Goal: Ask a question

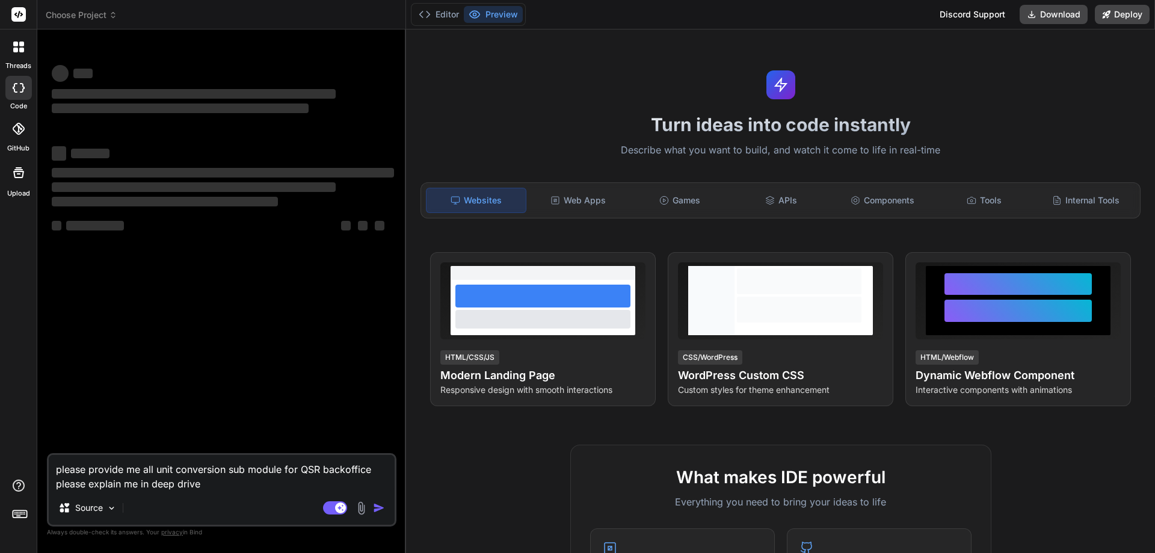
type textarea "x"
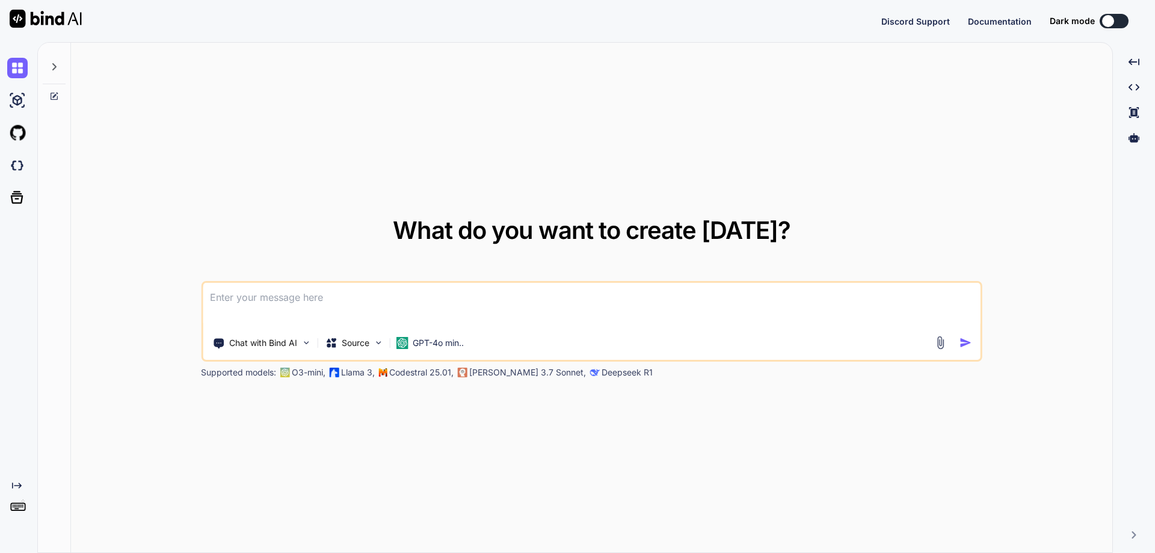
type textarea "x"
click at [219, 292] on textarea at bounding box center [592, 305] width 778 height 45
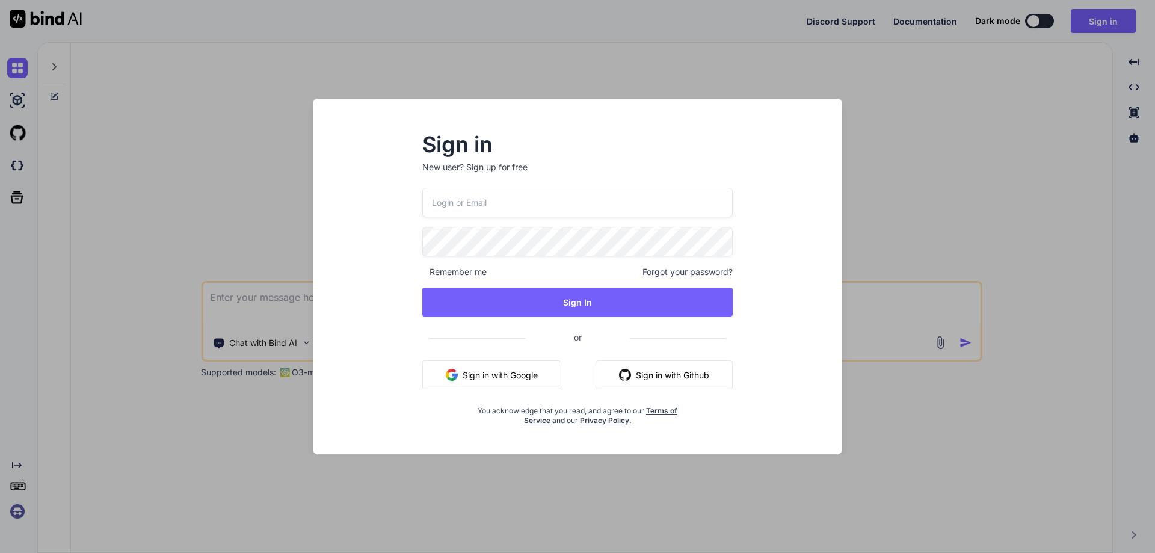
type input "[EMAIL_ADDRESS][DOMAIN_NAME]"
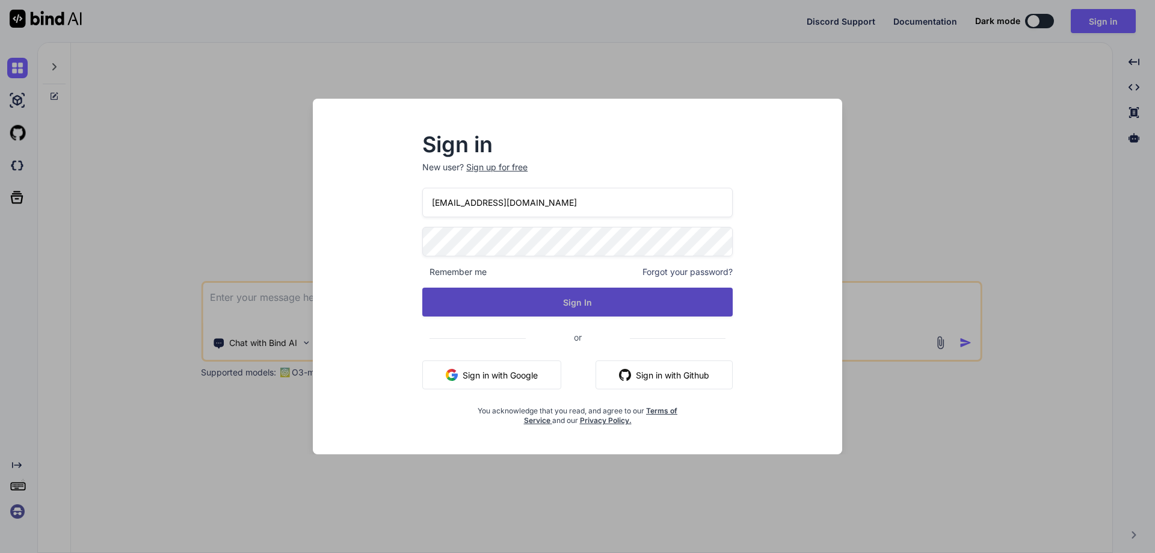
click at [531, 304] on button "Sign In" at bounding box center [577, 301] width 310 height 29
type textarea "x"
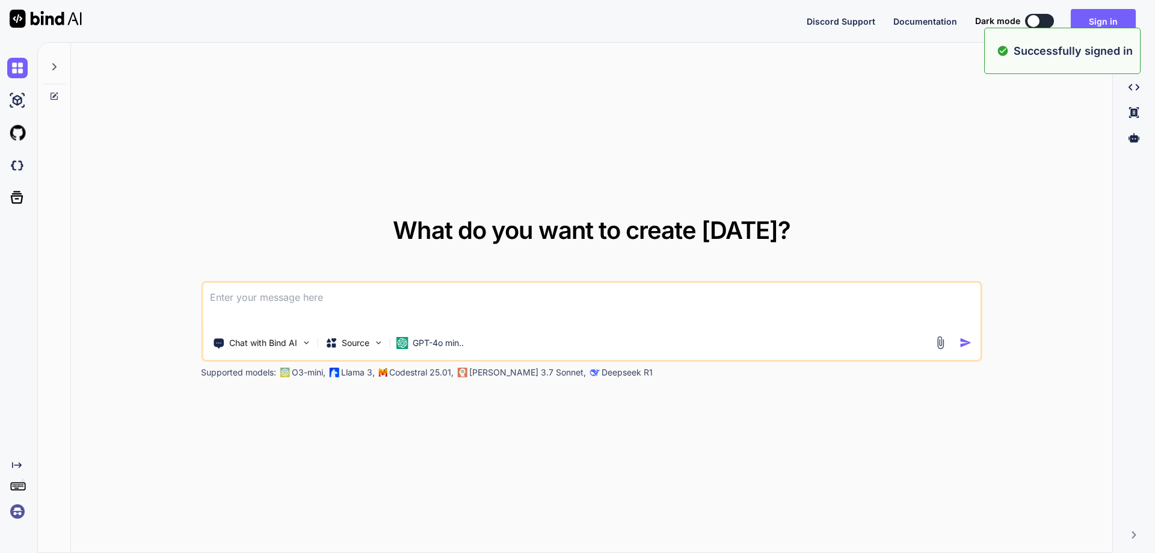
drag, startPoint x: 282, startPoint y: 286, endPoint x: 278, endPoint y: 296, distance: 11.1
click at [280, 288] on textarea at bounding box center [592, 305] width 778 height 45
click at [276, 299] on textarea at bounding box center [592, 305] width 778 height 45
paste textarea
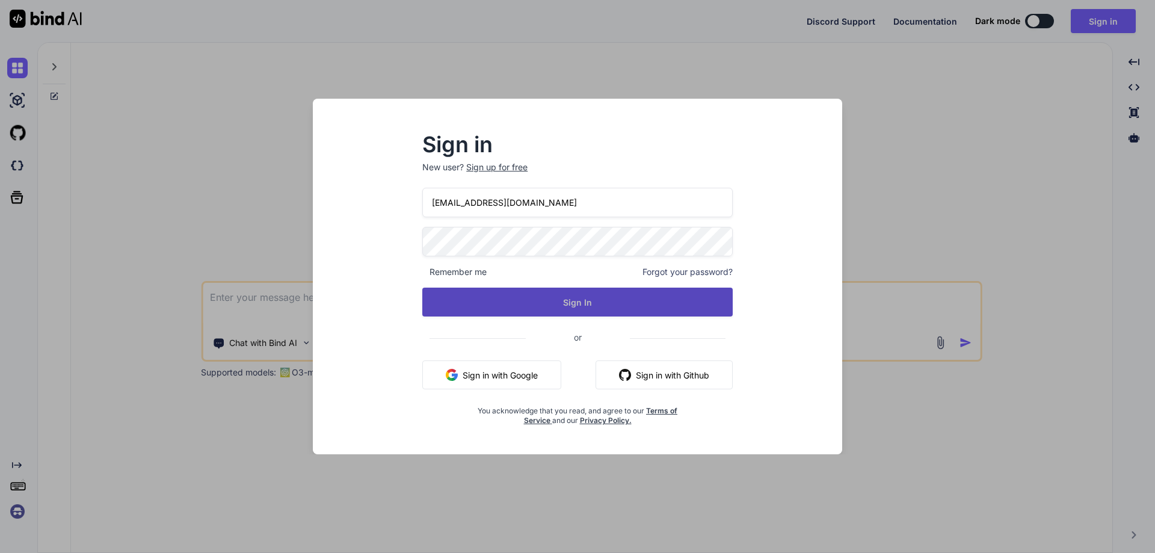
click at [572, 302] on button "Sign In" at bounding box center [577, 301] width 310 height 29
type textarea "x"
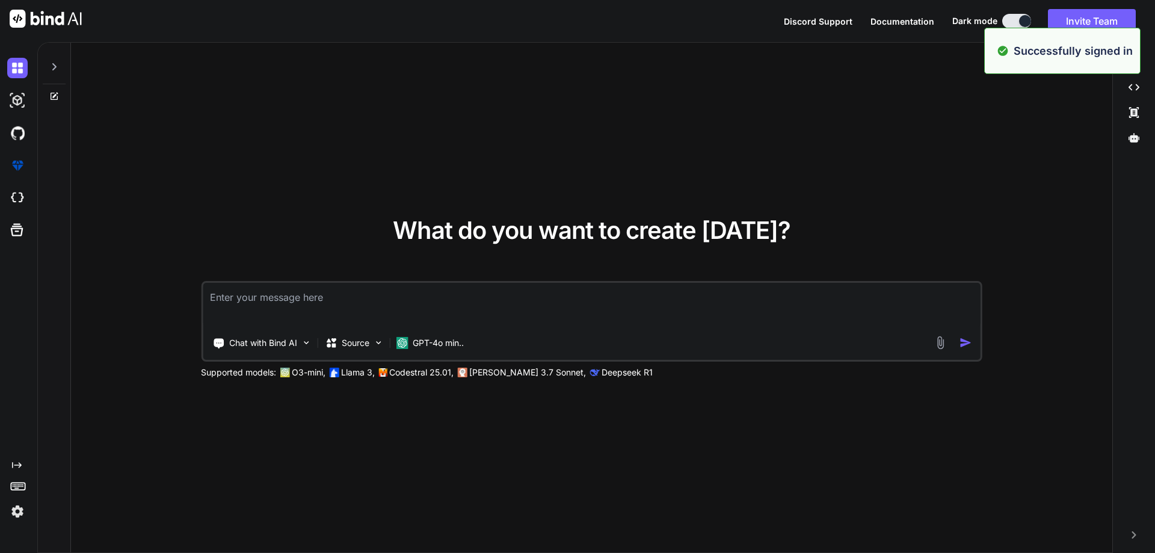
click at [343, 293] on textarea at bounding box center [592, 305] width 778 height 45
paste textarea "how to manage unit conversion in QSR backoffice"
type textarea "how to manage unit conversion in QSR backoffice"
type textarea "x"
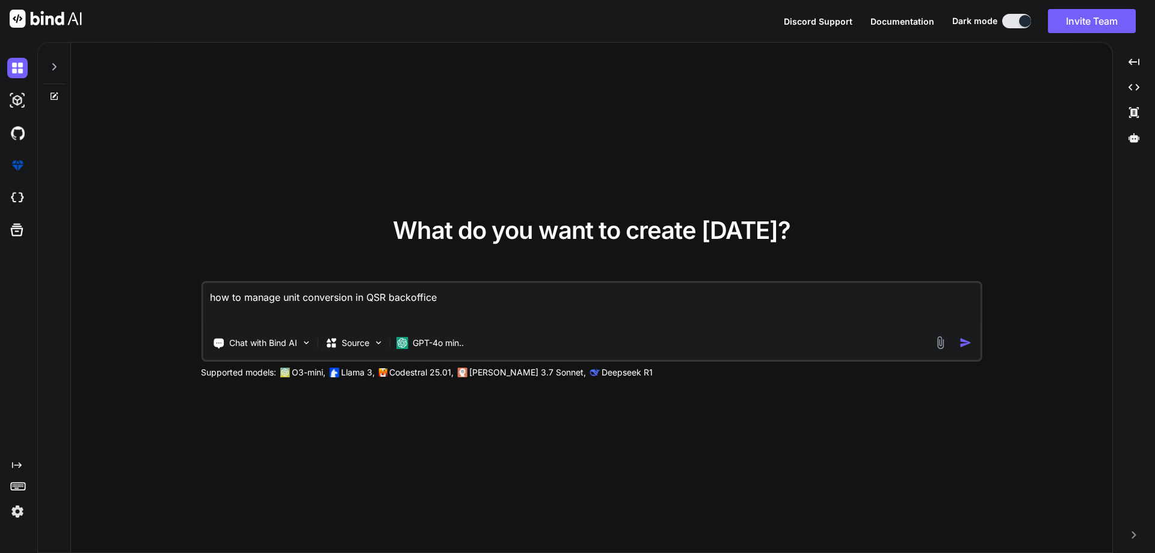
type textarea "how to manage unit conversion in QSR backoffice"
click at [957, 339] on div at bounding box center [954, 343] width 43 height 14
click at [965, 342] on img "button" at bounding box center [965, 342] width 13 height 13
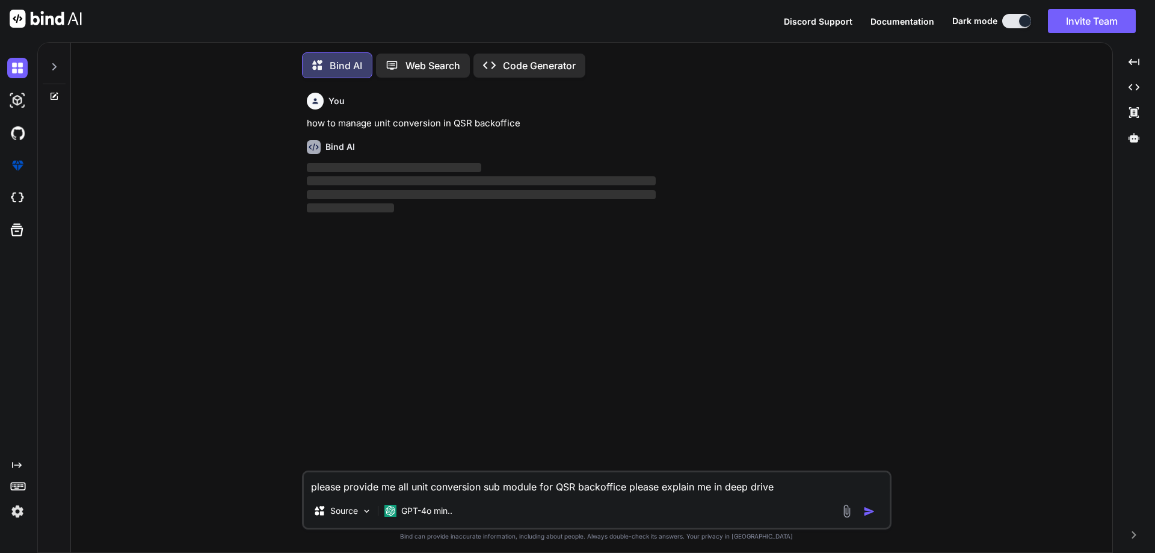
scroll to position [6, 0]
click at [865, 508] on img "button" at bounding box center [869, 508] width 12 height 12
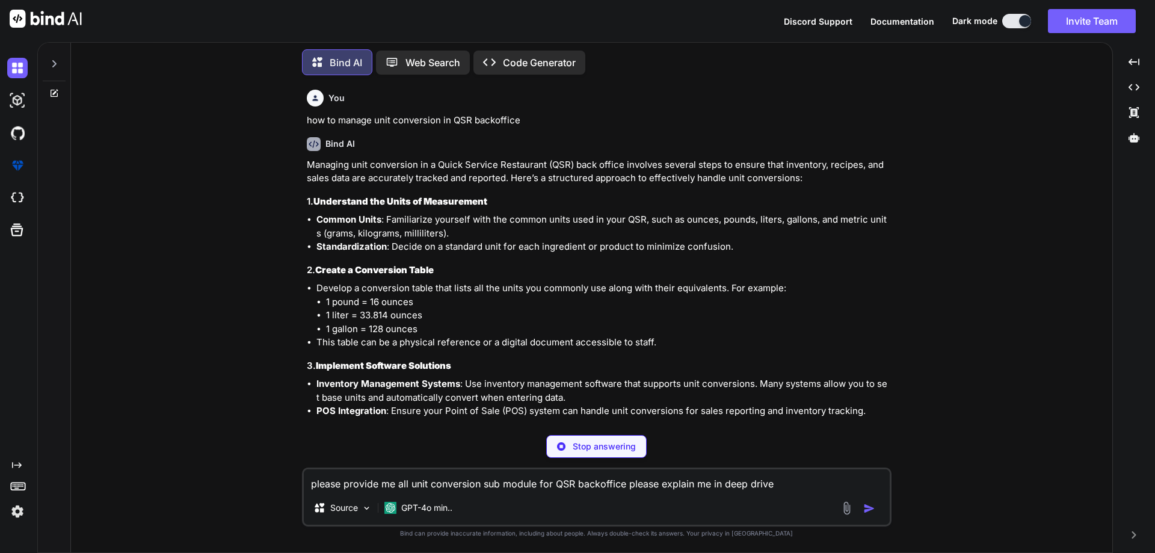
drag, startPoint x: 861, startPoint y: 502, endPoint x: 414, endPoint y: 415, distance: 455.1
click at [414, 415] on li "POS Integration : Ensure your Point of Sale (POS) system can handle unit conver…" at bounding box center [602, 411] width 572 height 14
type textarea "x"
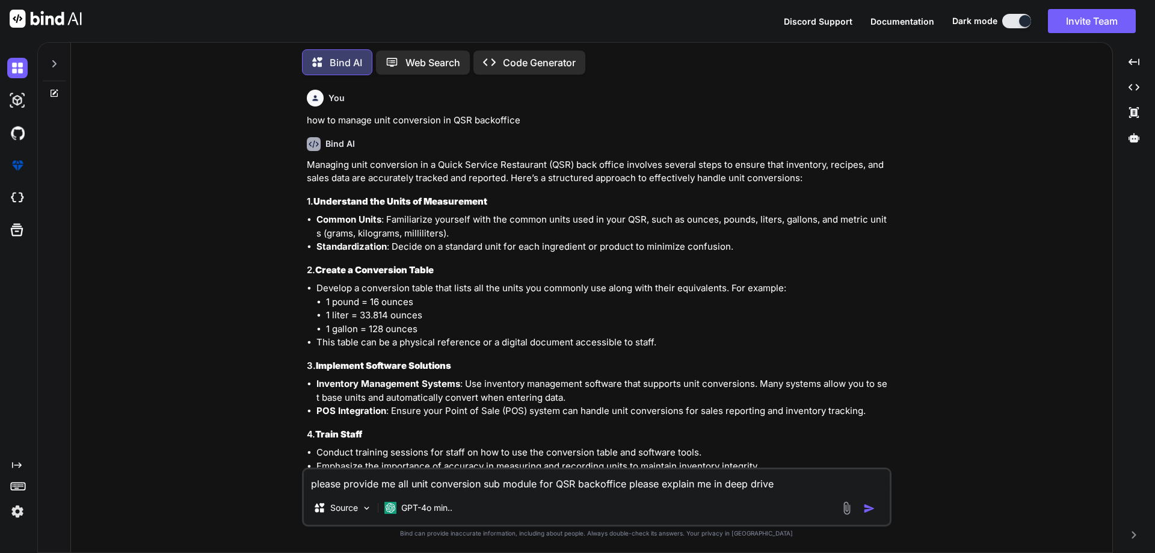
drag, startPoint x: 415, startPoint y: 414, endPoint x: 378, endPoint y: 417, distance: 37.5
click at [378, 419] on div "Managing unit conversion in a Quick Service Restaurant (QSR) back office involv…" at bounding box center [598, 441] width 582 height 567
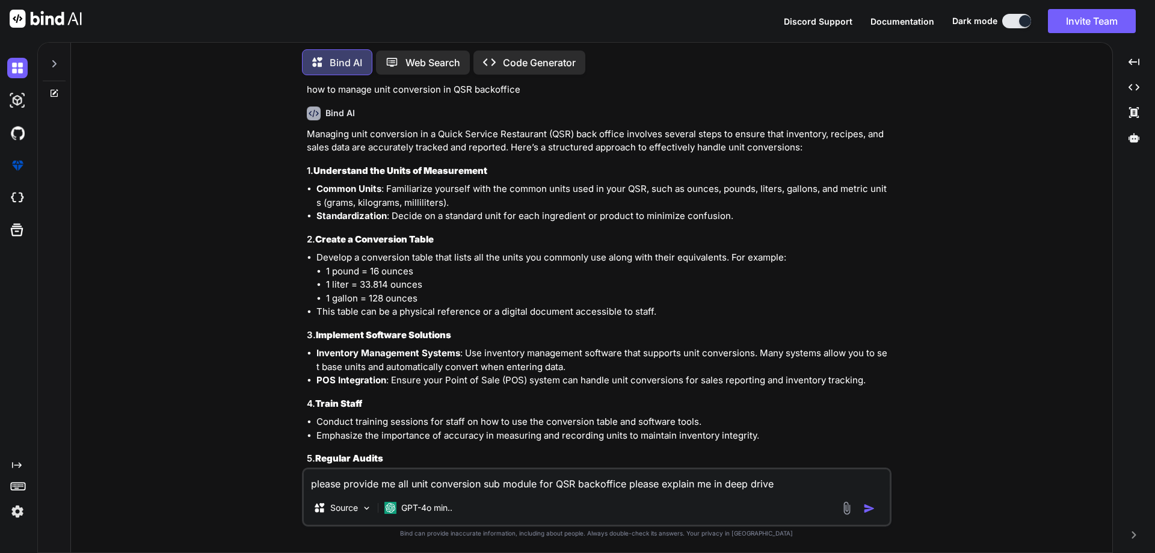
scroll to position [60, 0]
